Goal: Task Accomplishment & Management: Complete application form

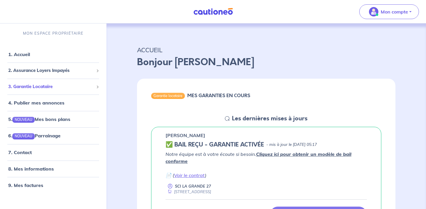
click at [51, 87] on span "3. Garantie Locataire" at bounding box center [51, 87] width 86 height 7
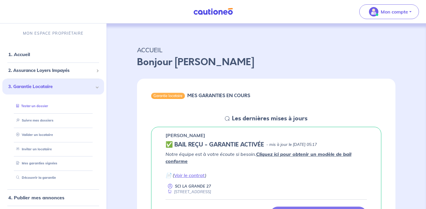
click at [47, 108] on link "Tester un dossier" at bounding box center [31, 106] width 34 height 4
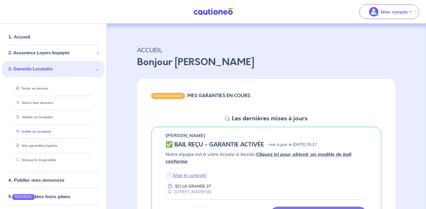
scroll to position [22, 0]
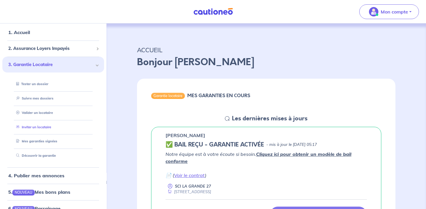
click at [48, 129] on link "Inviter un locataire" at bounding box center [32, 127] width 37 height 4
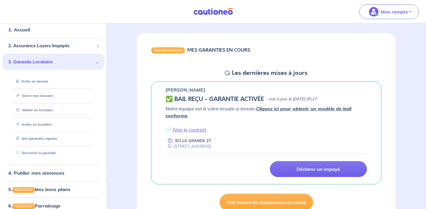
select select "FR"
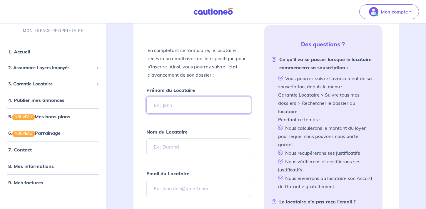
scroll to position [125, 0]
click at [180, 104] on input "Prénom du Locataire" at bounding box center [199, 104] width 104 height 17
click at [189, 164] on form "Prénom du Locataire Nom du Locataire Email du Locataire Numéro de mobile du Loc…" at bounding box center [199, 190] width 104 height 209
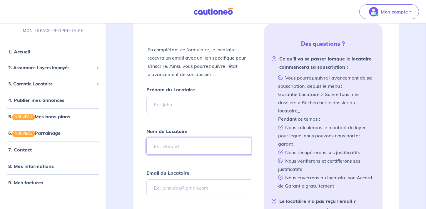
click at [188, 145] on input "Nom du Locataire" at bounding box center [199, 146] width 104 height 17
type input "[PERSON_NAME]"
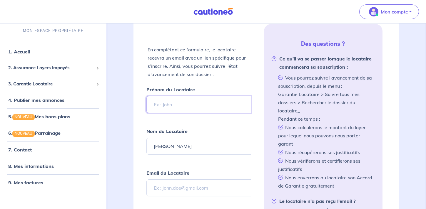
click at [177, 108] on input "Prénom du Locataire" at bounding box center [199, 104] width 104 height 17
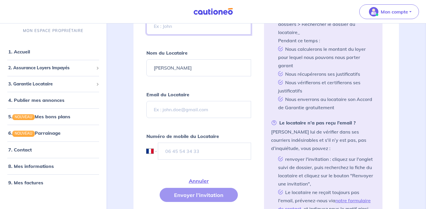
scroll to position [205, 0]
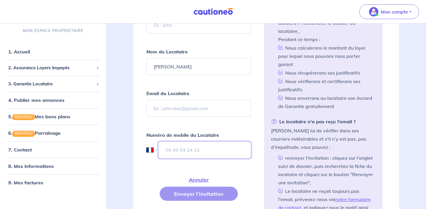
click at [216, 152] on input "tel" at bounding box center [204, 150] width 93 height 17
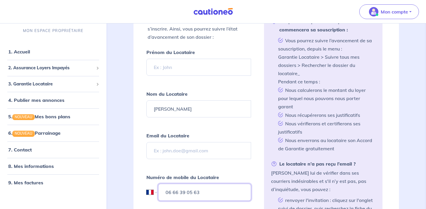
scroll to position [162, 0]
type input "06 66 39 05 63"
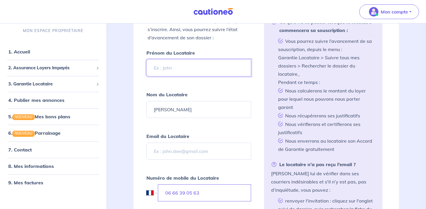
click at [208, 72] on input "Prénom du Locataire" at bounding box center [199, 67] width 104 height 17
click at [230, 130] on form "Prénom du Locataire Nom du Locataire MARTIN Email du Locataire Numéro de mobile…" at bounding box center [199, 153] width 104 height 209
click at [194, 66] on input "Prénom du Locataire" at bounding box center [199, 67] width 104 height 17
click at [167, 68] on input "Prénom du Locataire" at bounding box center [199, 67] width 104 height 17
click at [157, 69] on input "[PERSON_NAME]" at bounding box center [199, 67] width 104 height 17
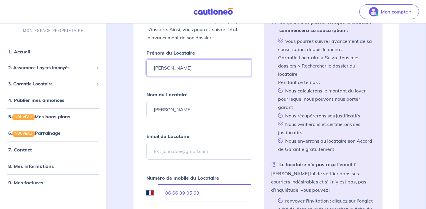
type input "[PERSON_NAME]"
click at [174, 151] on input "Email du Locataire" at bounding box center [199, 151] width 104 height 17
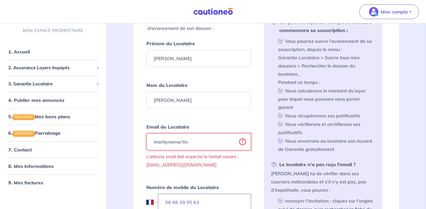
click at [171, 142] on input "marilynamartin" at bounding box center [199, 142] width 104 height 17
click at [205, 142] on input "marilyneamartin" at bounding box center [199, 142] width 104 height 17
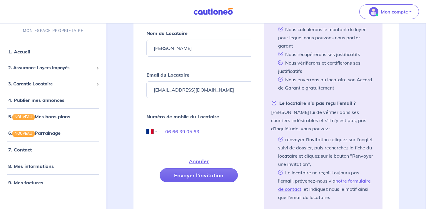
scroll to position [223, 0]
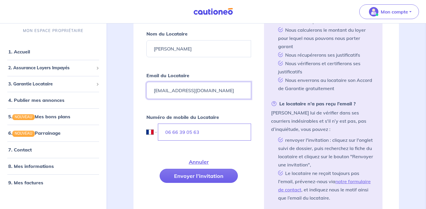
click at [176, 90] on input "[EMAIL_ADDRESS][DOMAIN_NAME]" at bounding box center [199, 90] width 104 height 17
type input "[EMAIL_ADDRESS][DOMAIN_NAME]"
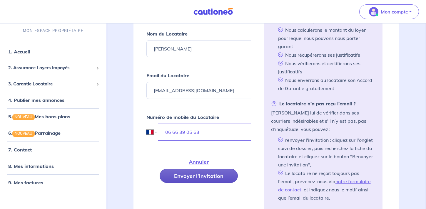
click at [220, 177] on button "Envoyer l’invitation" at bounding box center [199, 176] width 78 height 14
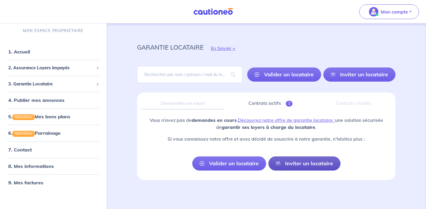
click at [315, 164] on link "Inviter un locataire" at bounding box center [305, 164] width 72 height 14
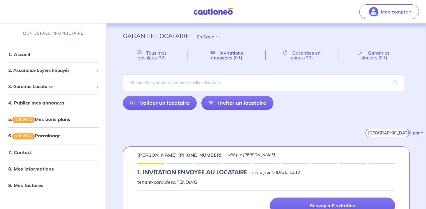
scroll to position [14, 0]
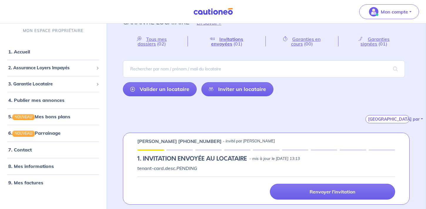
click at [190, 163] on h5 "1.︎ INVITATION ENVOYÉE AU LOCATAIRE" at bounding box center [192, 159] width 110 height 7
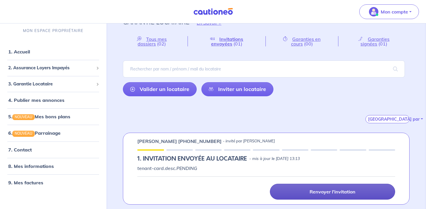
click at [375, 189] on link "Renvoyer l'invitation" at bounding box center [332, 192] width 125 height 16
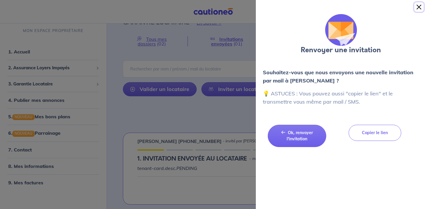
click at [420, 8] on button "Close" at bounding box center [419, 6] width 9 height 9
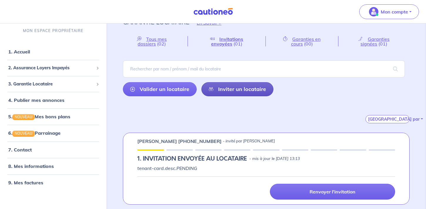
click at [238, 85] on link "Inviter un locataire" at bounding box center [238, 89] width 72 height 14
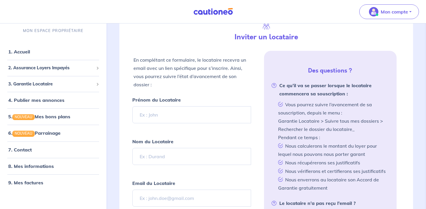
scroll to position [142, 0]
click at [180, 114] on input "Prénom du Locataire" at bounding box center [191, 115] width 119 height 17
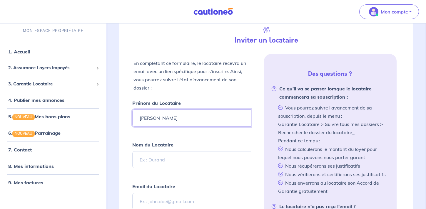
type input "[PERSON_NAME]"
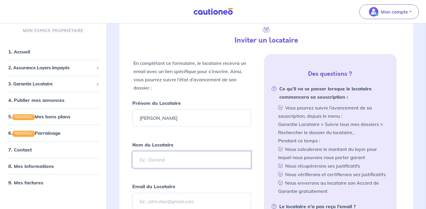
click at [170, 162] on input "Nom du Locataire" at bounding box center [191, 160] width 119 height 17
type input "[PERSON_NAME]"
click at [174, 197] on input "Email du Locataire" at bounding box center [191, 201] width 119 height 17
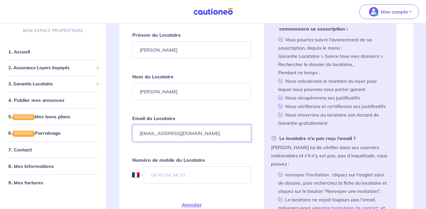
scroll to position [210, 0]
type input "[EMAIL_ADDRESS][DOMAIN_NAME]"
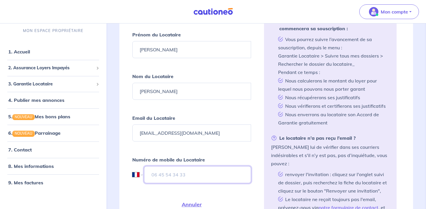
click at [183, 172] on input "tel" at bounding box center [197, 175] width 107 height 17
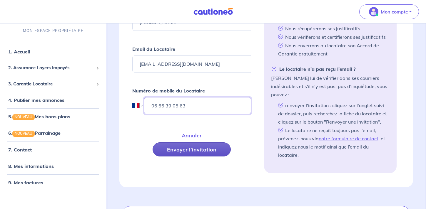
type input "06 66 39 05 63"
click at [212, 155] on button "Envoyer l’invitation" at bounding box center [192, 150] width 78 height 14
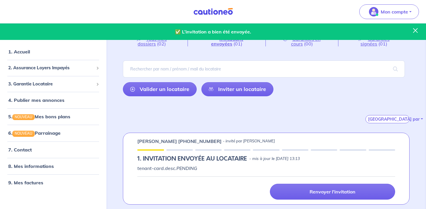
scroll to position [95, 0]
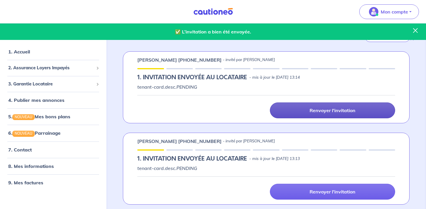
click at [331, 116] on link "Renvoyer l'invitation" at bounding box center [332, 111] width 125 height 16
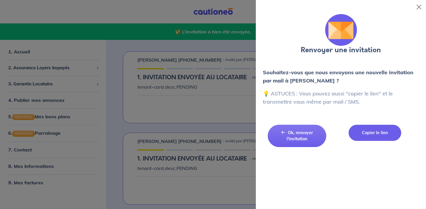
click at [359, 132] on button "Copier le lien" at bounding box center [375, 133] width 53 height 16
